Goal: Check status: Check status

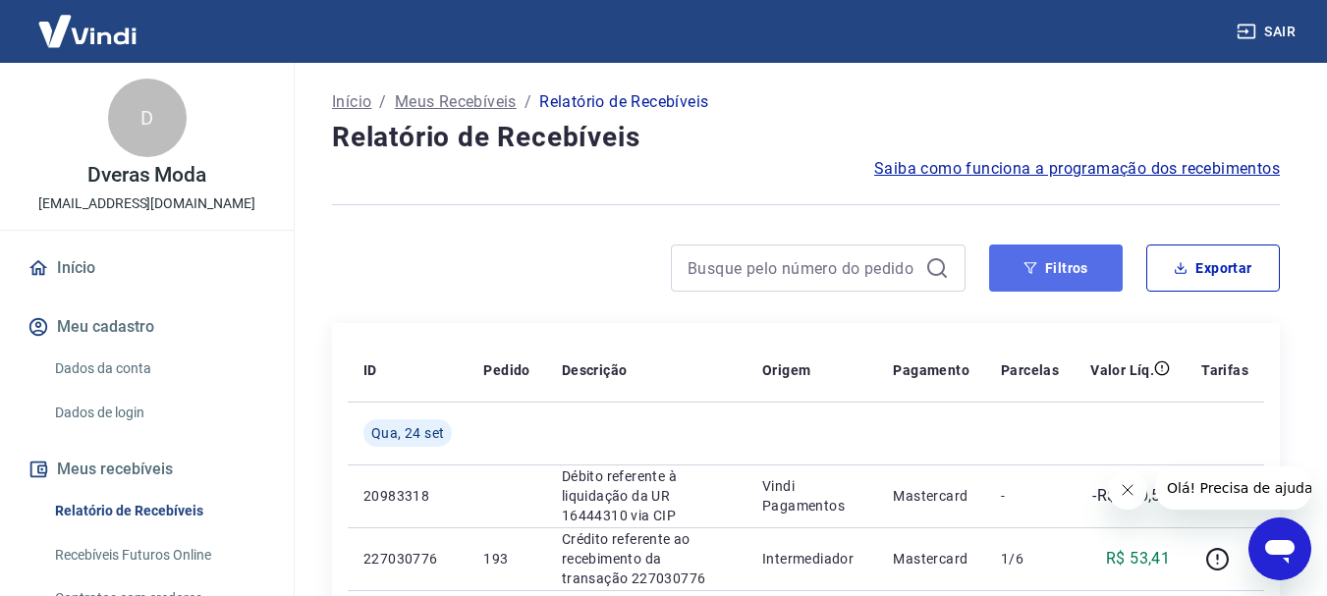
click at [1035, 276] on button "Filtros" at bounding box center [1056, 268] width 134 height 47
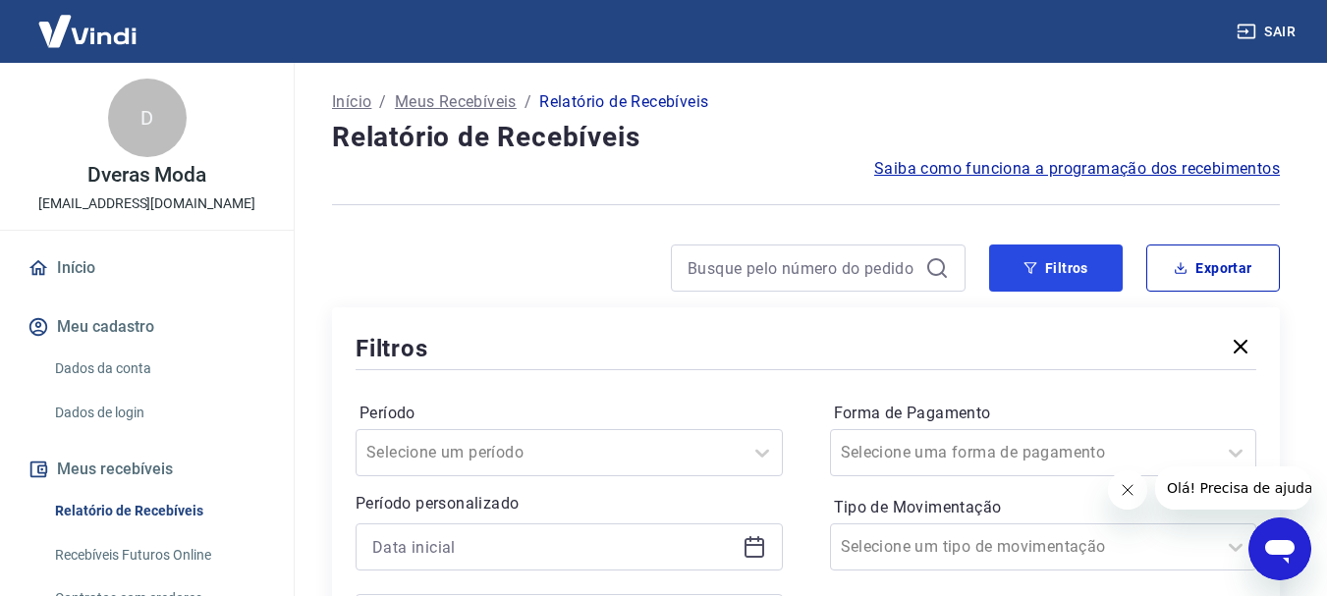
scroll to position [295, 0]
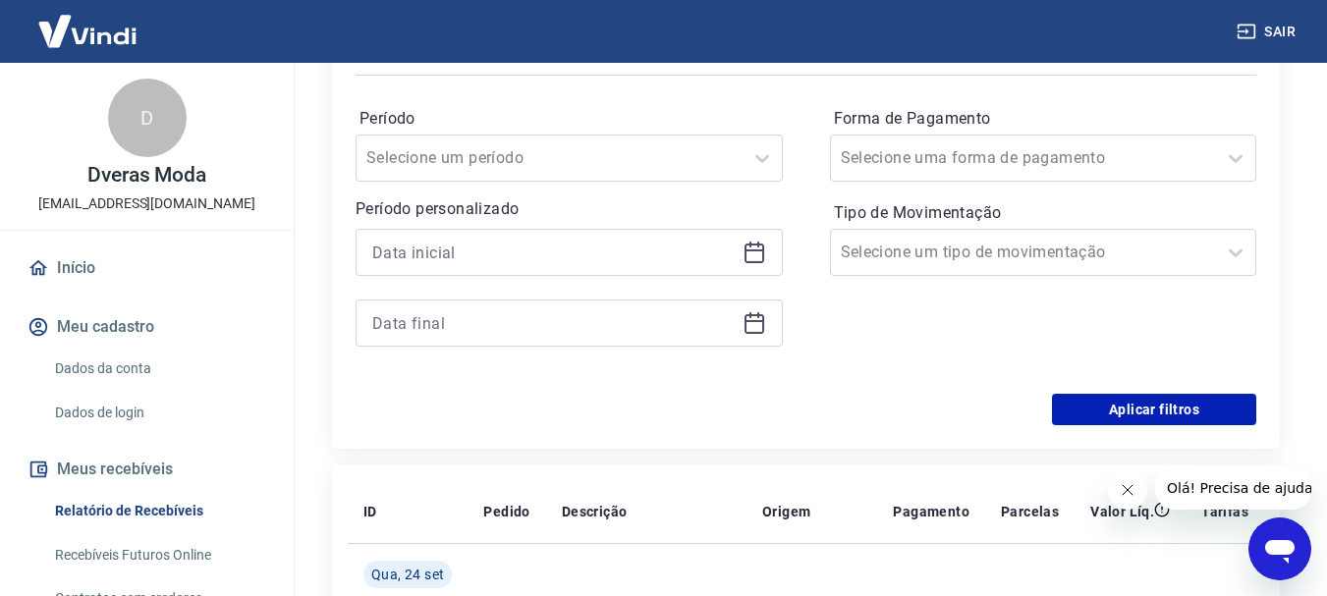
click at [767, 259] on div at bounding box center [569, 252] width 427 height 47
click at [760, 258] on icon at bounding box center [755, 253] width 24 height 24
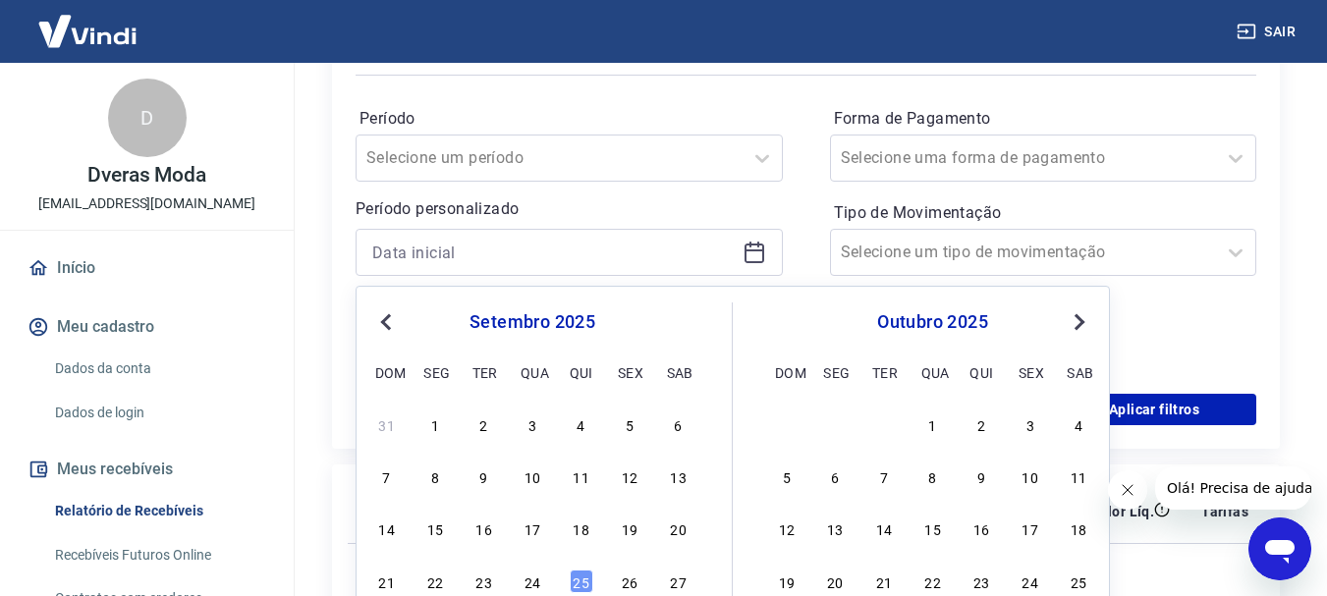
click at [388, 320] on span "Previous Month" at bounding box center [388, 321] width 0 height 23
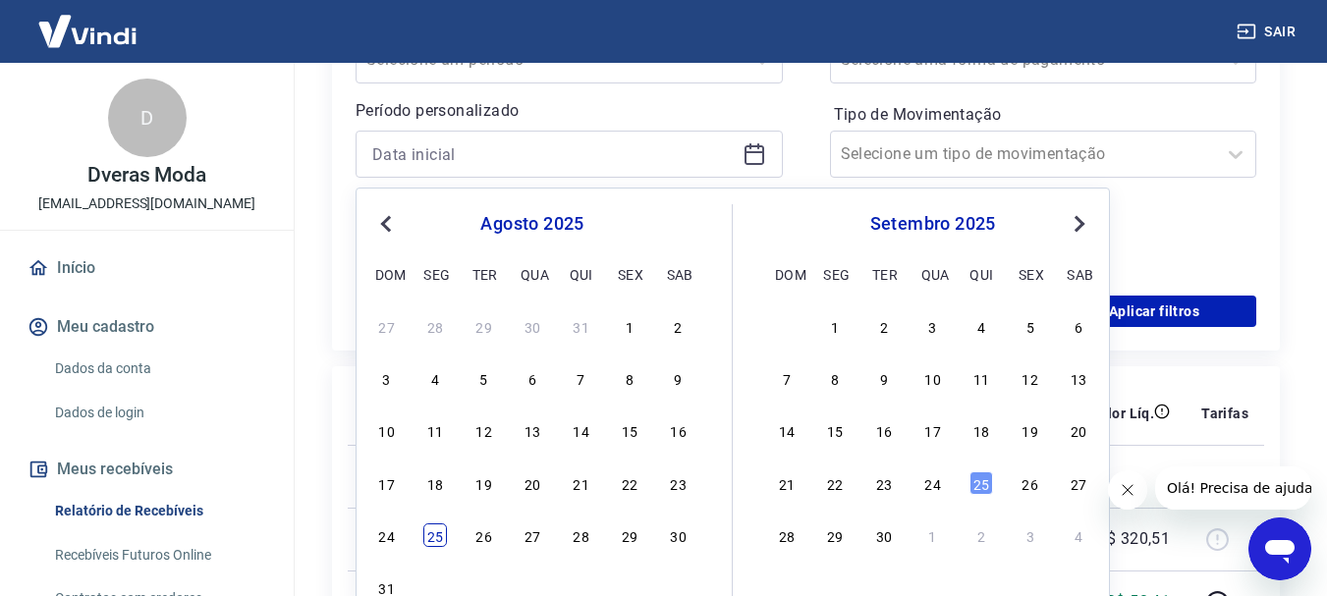
click at [437, 530] on div "25" at bounding box center [435, 536] width 24 height 24
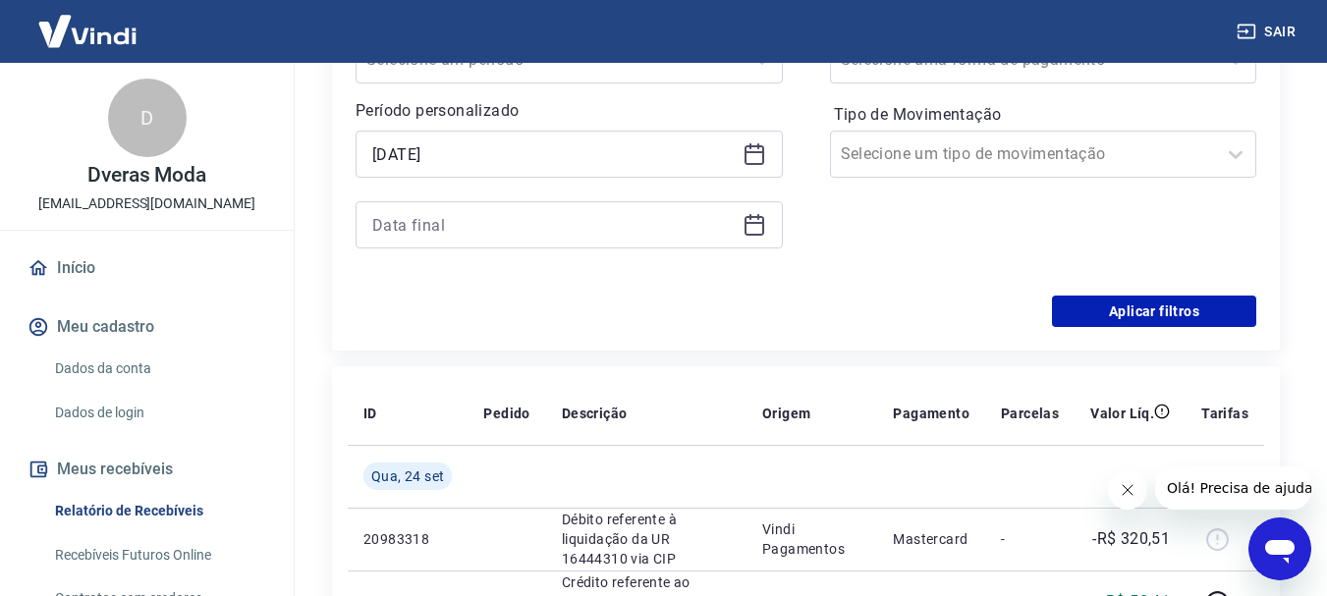
type input "[DATE]"
click at [757, 228] on icon at bounding box center [755, 225] width 24 height 24
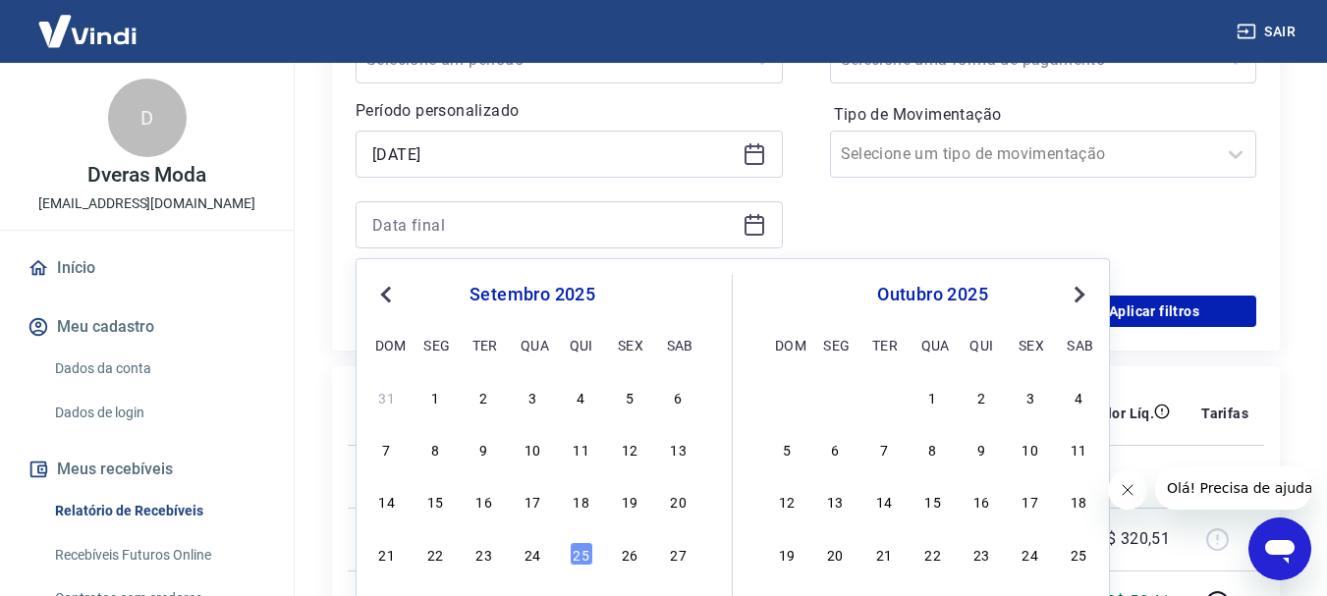
click at [388, 294] on span "Previous Month" at bounding box center [388, 294] width 0 height 23
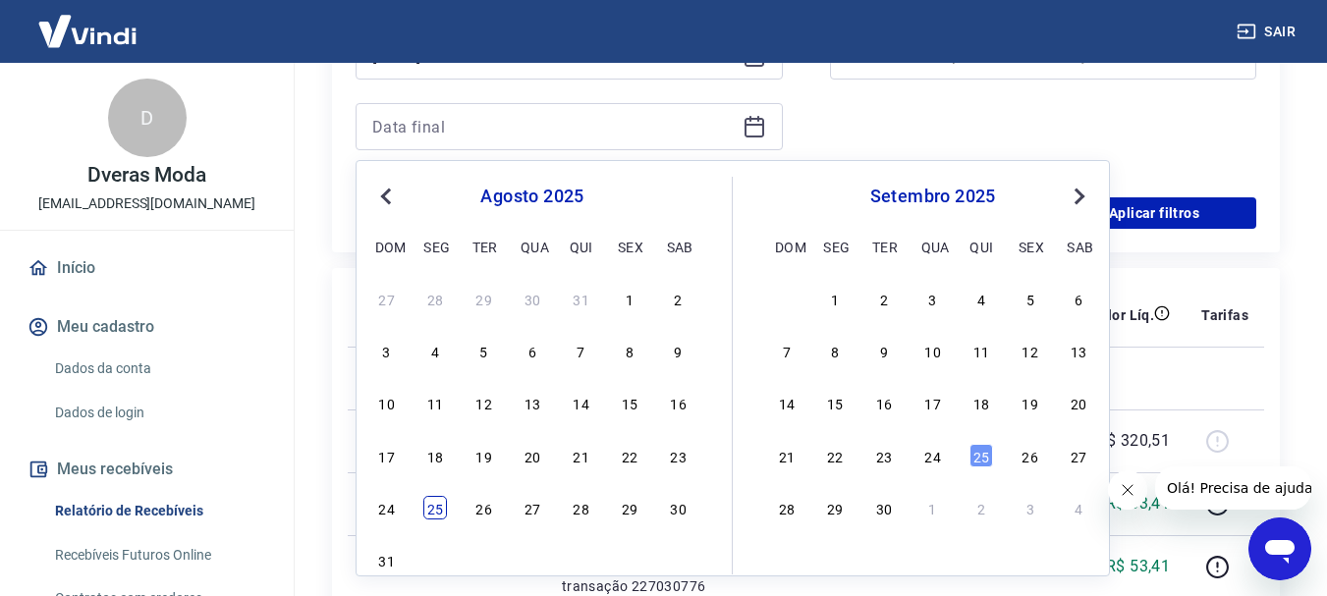
click at [435, 509] on div "25" at bounding box center [435, 508] width 24 height 24
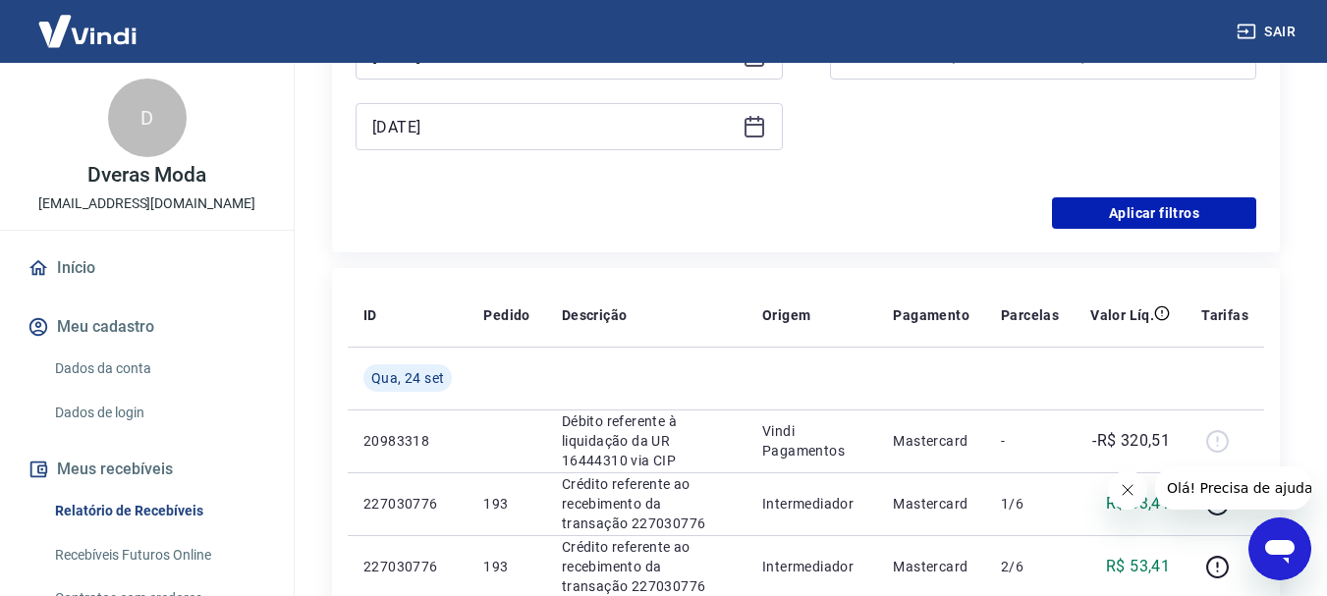
type input "[DATE]"
click at [1159, 212] on button "Aplicar filtros" at bounding box center [1154, 212] width 204 height 31
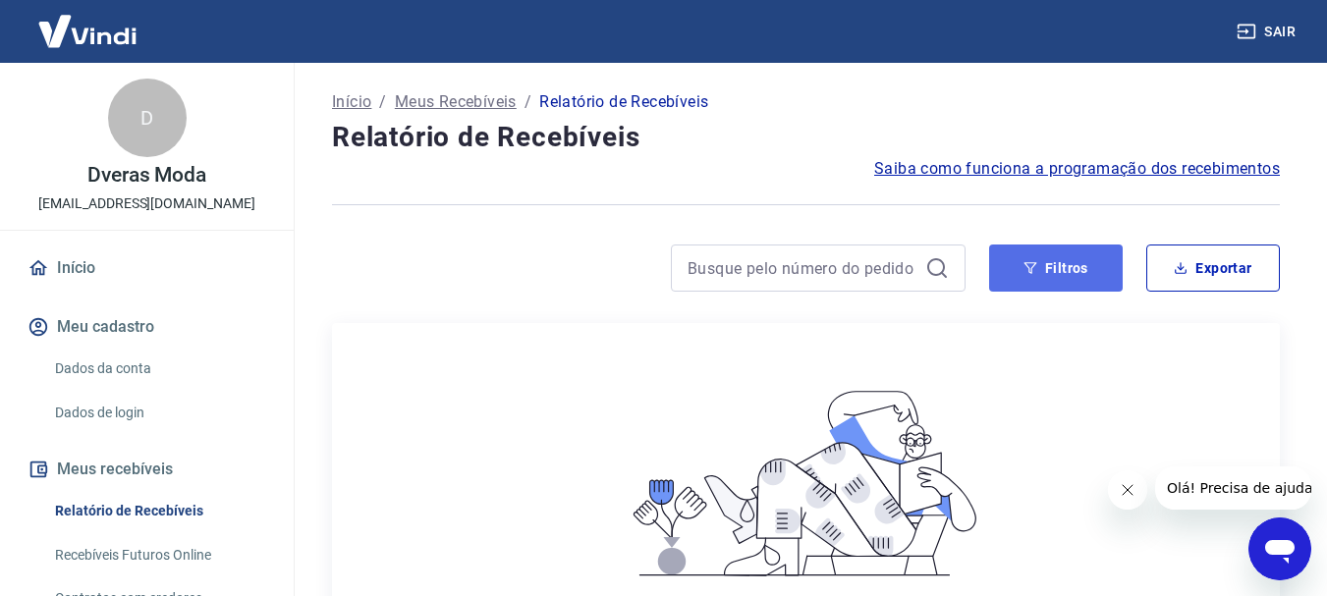
click at [1090, 268] on button "Filtros" at bounding box center [1056, 268] width 134 height 47
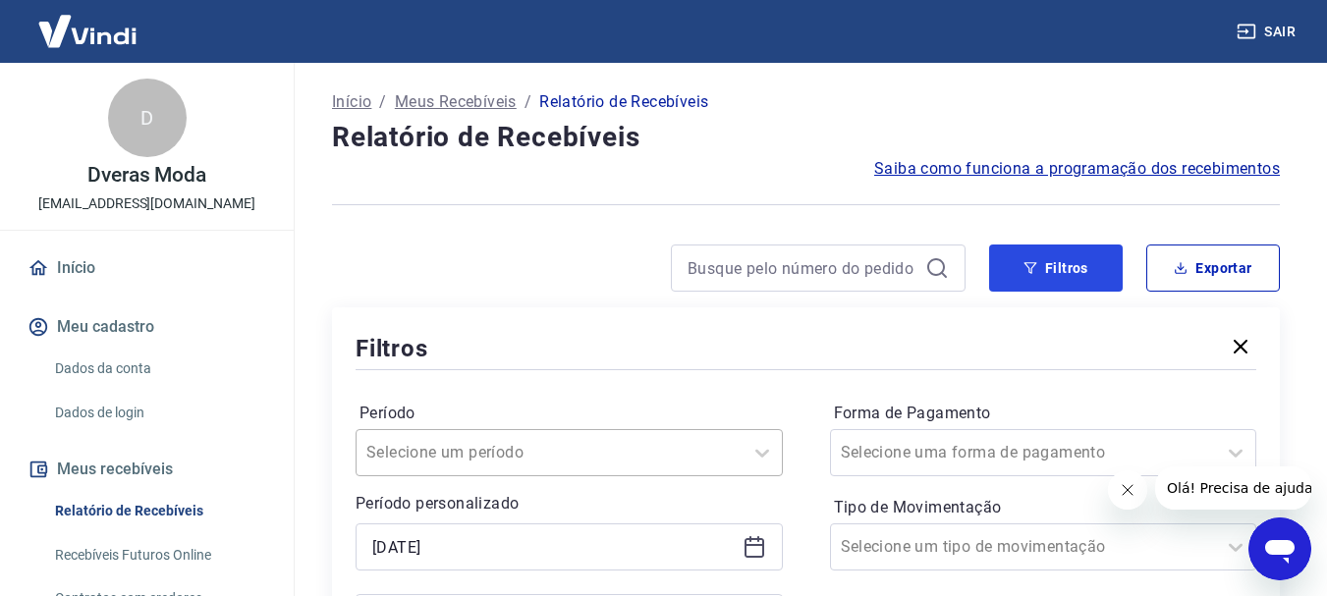
scroll to position [196, 0]
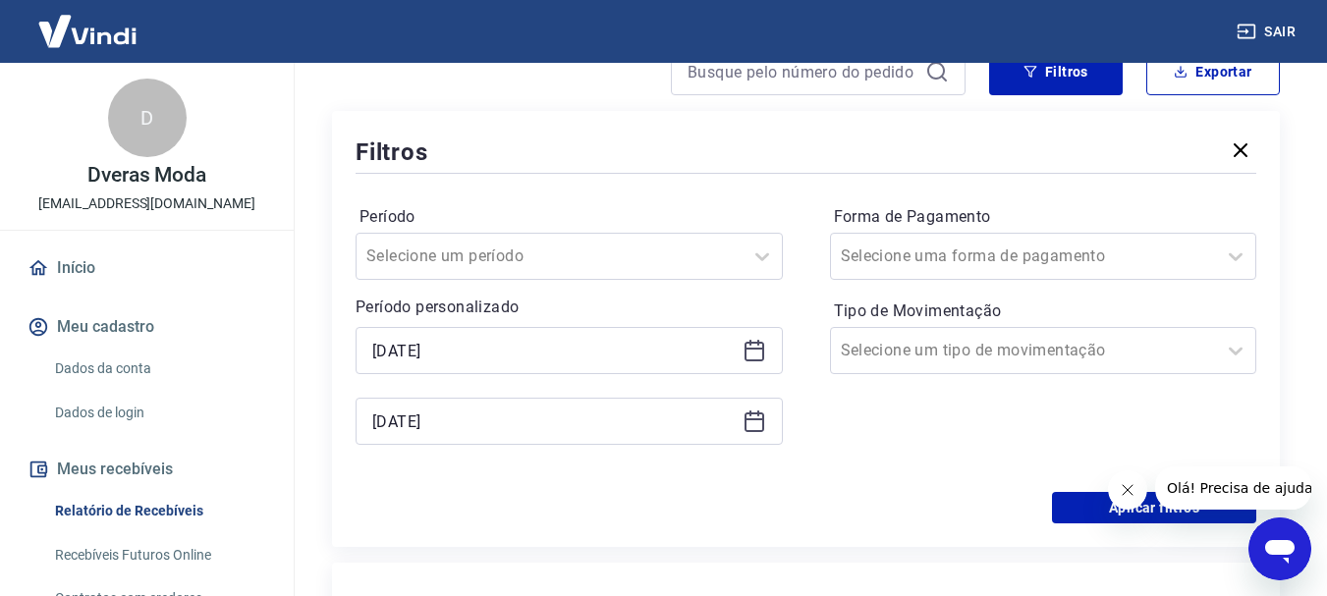
click at [761, 434] on div "[DATE]" at bounding box center [569, 421] width 427 height 47
click at [763, 426] on icon at bounding box center [755, 423] width 20 height 20
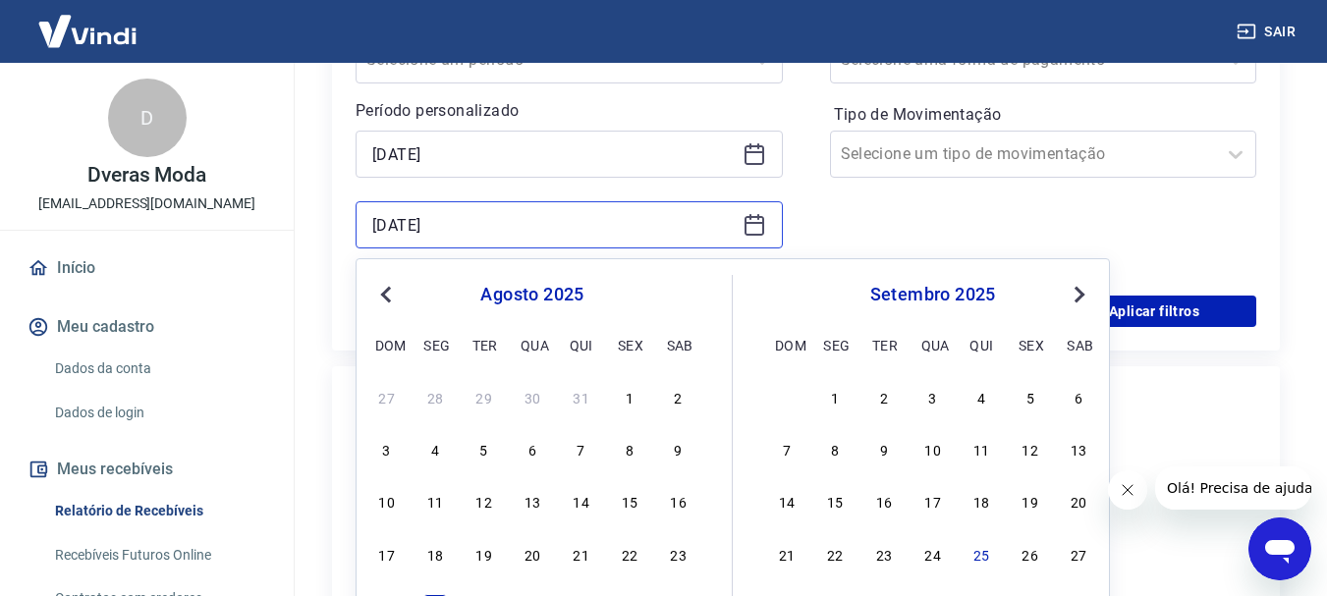
scroll to position [491, 0]
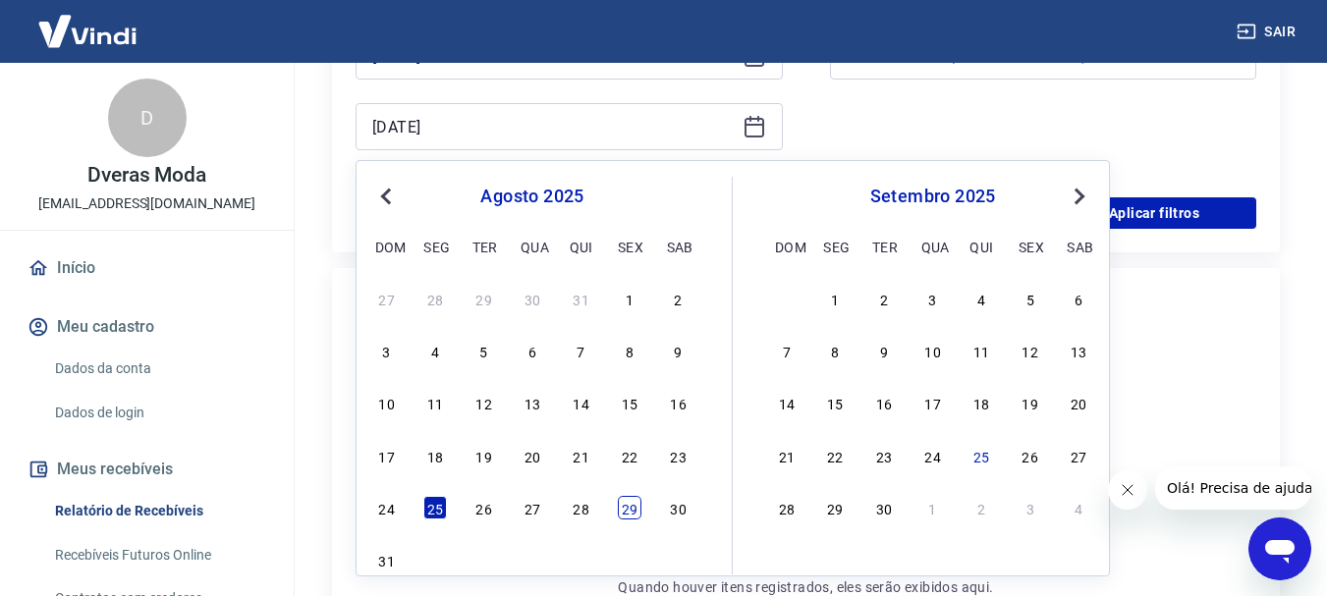
click at [631, 511] on div "29" at bounding box center [630, 508] width 24 height 24
type input "[DATE]"
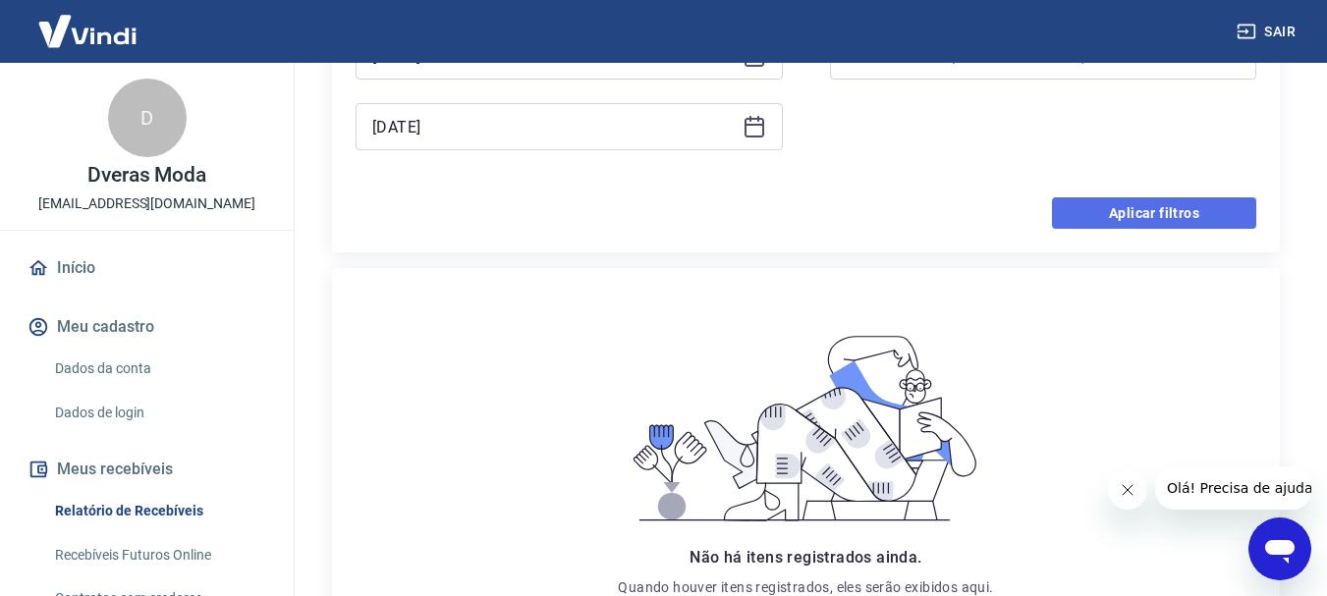
click at [1140, 214] on button "Aplicar filtros" at bounding box center [1154, 212] width 204 height 31
